Goal: Task Accomplishment & Management: Manage account settings

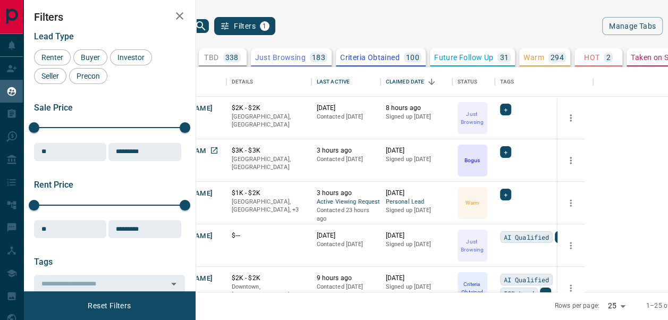
scroll to position [217, 451]
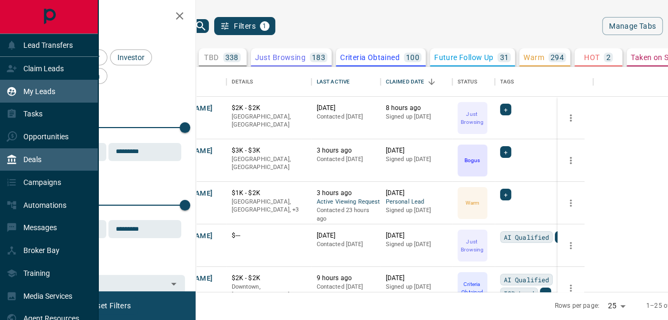
click at [48, 168] on div "Deals" at bounding box center [49, 159] width 98 height 23
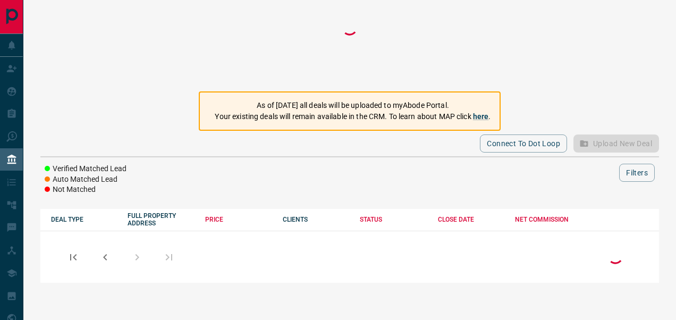
click at [431, 271] on div at bounding box center [349, 256] width 619 height 53
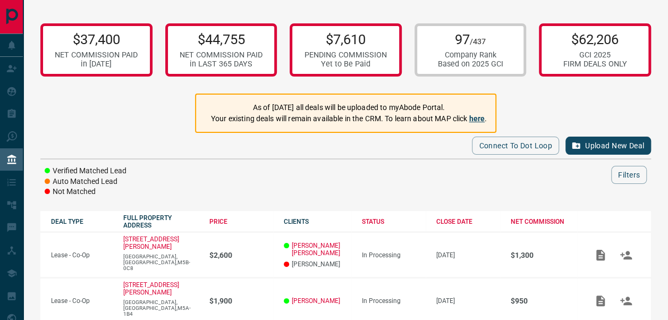
click at [481, 119] on link "here" at bounding box center [477, 118] width 16 height 9
click at [482, 121] on link "here" at bounding box center [477, 118] width 16 height 9
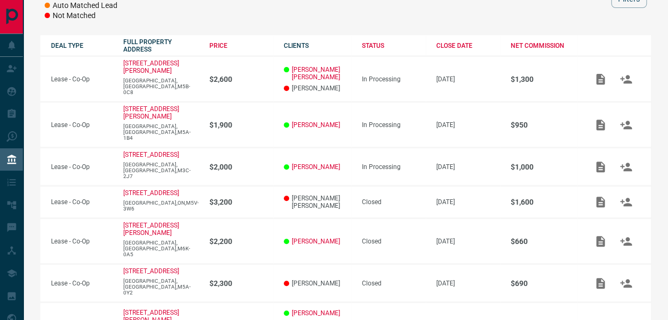
scroll to position [174, 0]
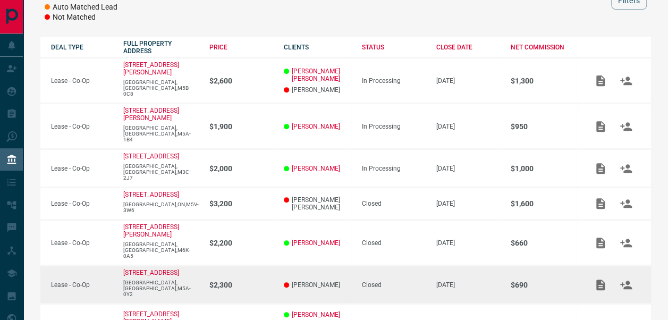
click at [189, 266] on td "[STREET_ADDRESS]" at bounding box center [156, 285] width 86 height 38
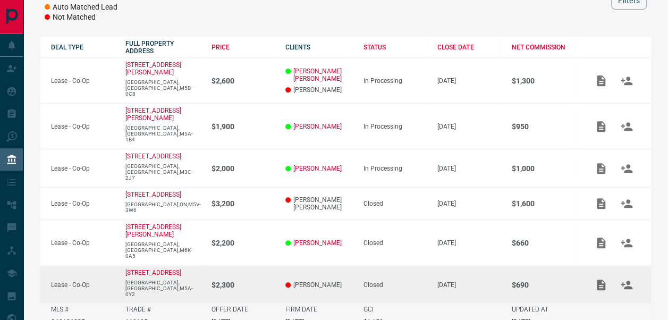
click at [166, 306] on div "TRADE # 110105" at bounding box center [163, 316] width 76 height 20
drag, startPoint x: 149, startPoint y: 290, endPoint x: 127, endPoint y: 281, distance: 23.6
click at [127, 306] on div "TRADE # 110105" at bounding box center [163, 316] width 76 height 20
copy div "TRADE # 110105"
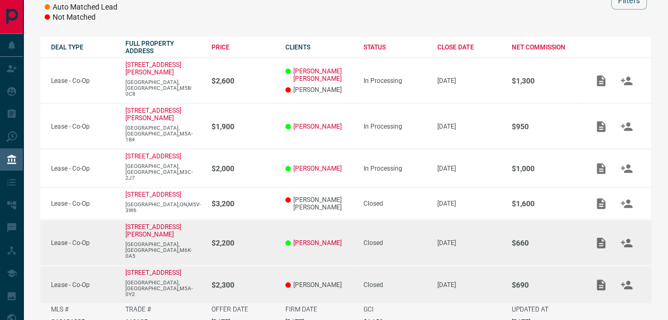
click at [251, 239] on p "$2,200" at bounding box center [243, 243] width 63 height 9
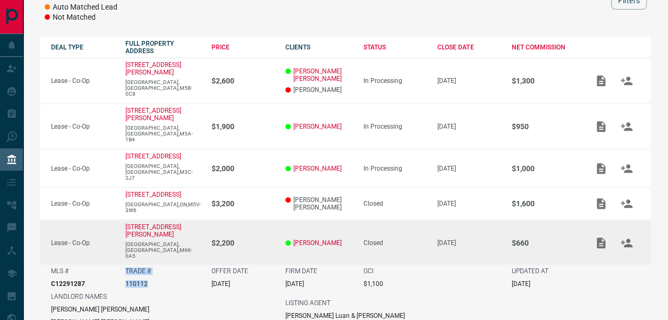
drag, startPoint x: 154, startPoint y: 254, endPoint x: 125, endPoint y: 244, distance: 30.8
click at [125, 265] on td "TRADE # 110112" at bounding box center [158, 278] width 86 height 26
copy div "TRADE # 110112"
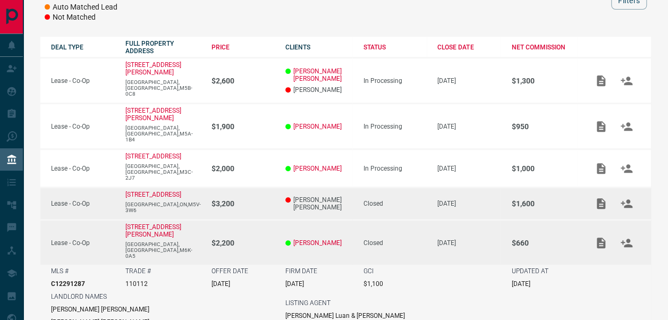
click at [331, 196] on p "[PERSON_NAME] [PERSON_NAME]" at bounding box center [319, 203] width 67 height 15
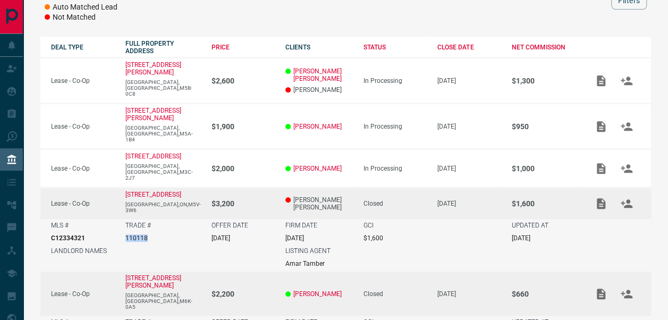
drag, startPoint x: 152, startPoint y: 223, endPoint x: 125, endPoint y: 220, distance: 26.8
click at [125, 220] on td "TRADE # 110118" at bounding box center [158, 232] width 86 height 26
copy p "110118"
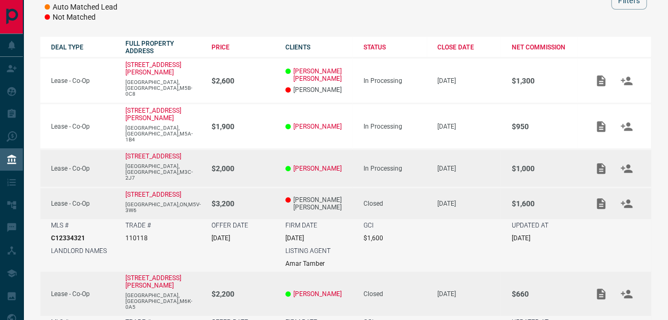
click at [260, 149] on td "$2,000" at bounding box center [238, 168] width 74 height 38
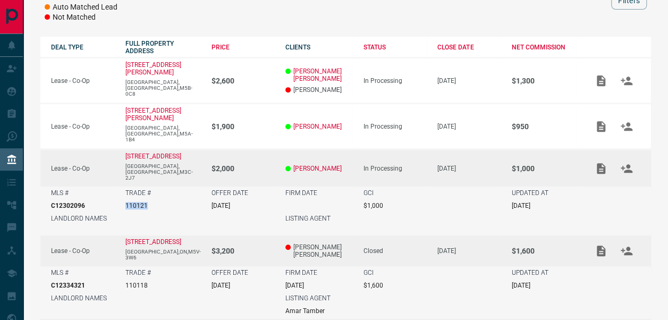
drag, startPoint x: 165, startPoint y: 191, endPoint x: 128, endPoint y: 189, distance: 37.3
click at [128, 189] on div "TRADE # 110121" at bounding box center [163, 199] width 76 height 20
copy p "110121"
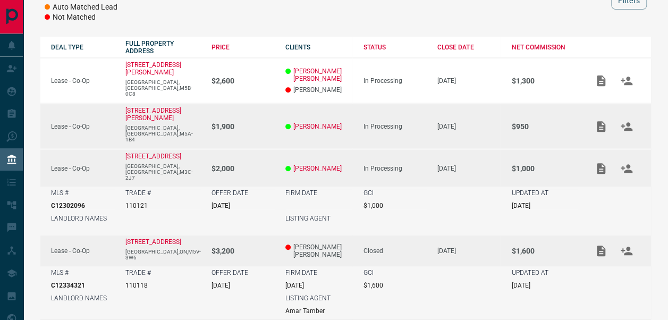
click at [232, 122] on p "$1,900" at bounding box center [243, 126] width 63 height 9
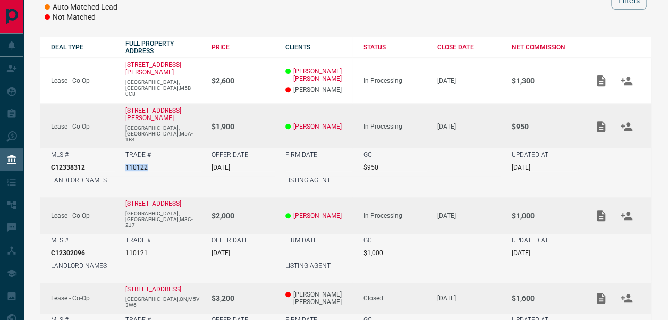
drag, startPoint x: 161, startPoint y: 153, endPoint x: 152, endPoint y: 153, distance: 8.5
click at [152, 153] on div "TRADE # 110122" at bounding box center [163, 161] width 76 height 20
copy div "110122"
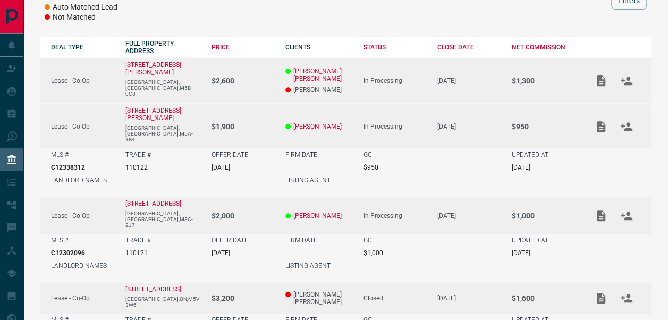
click at [353, 87] on td "In Processing" at bounding box center [390, 81] width 74 height 46
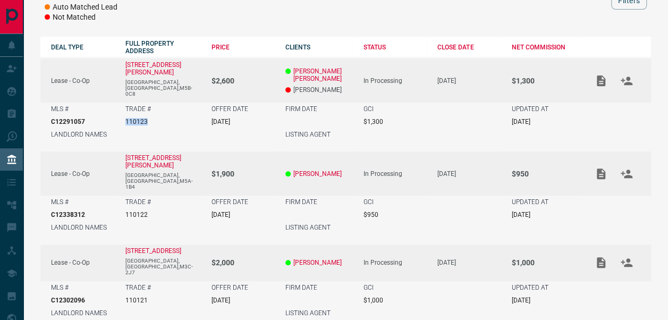
drag, startPoint x: 162, startPoint y: 121, endPoint x: 128, endPoint y: 115, distance: 34.6
click at [128, 115] on div "TRADE # 110123" at bounding box center [163, 115] width 76 height 20
copy p "110123"
